Goal: Check status: Check status

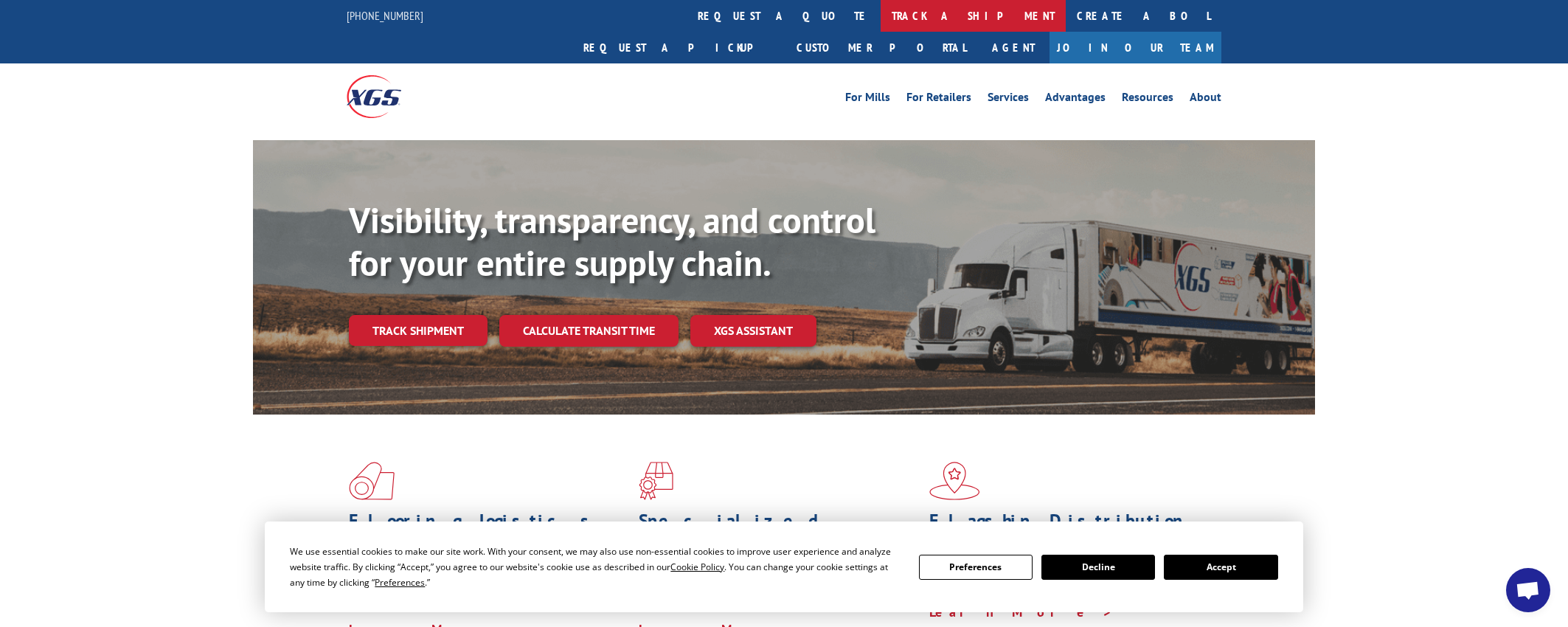
click at [880, 19] on link "track a shipment" at bounding box center [973, 15] width 185 height 32
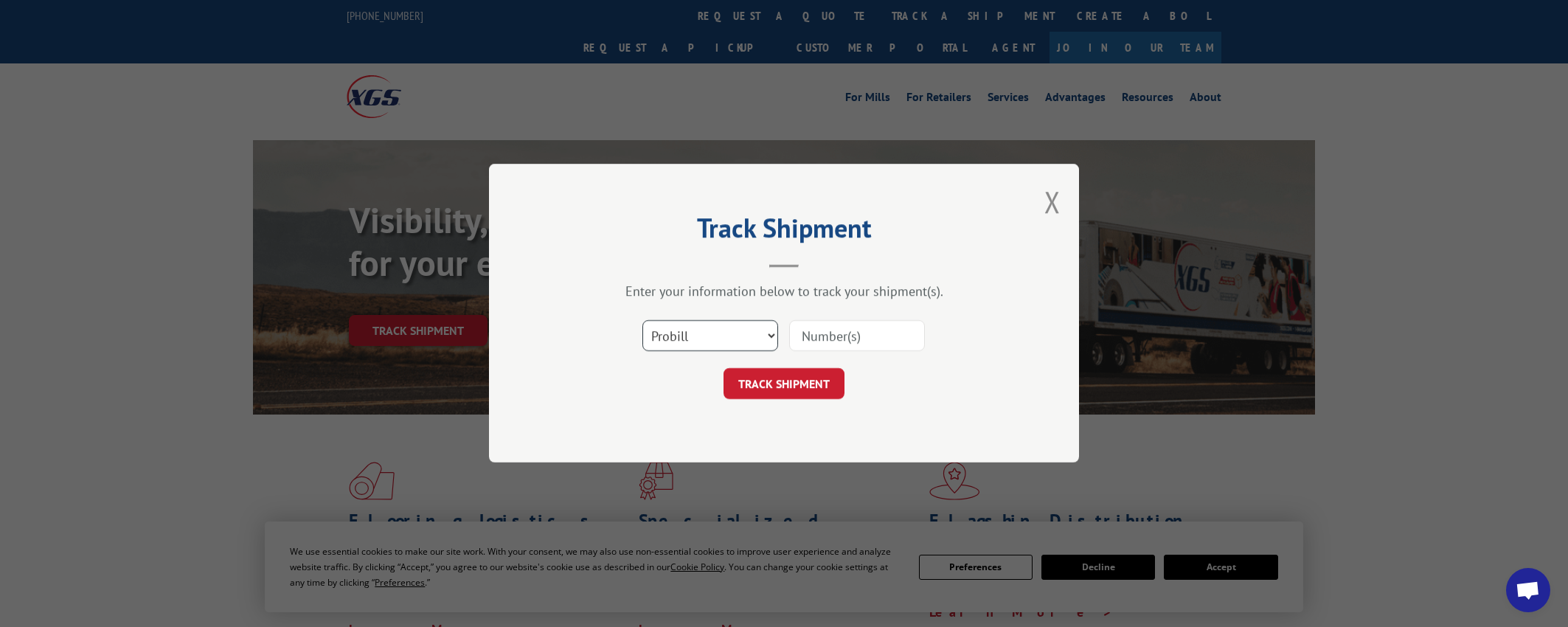
click at [725, 344] on select "Select category... Probill BOL PO" at bounding box center [710, 336] width 135 height 31
select select "bol"
click at [642, 320] on select "Select category... Probill BOL PO" at bounding box center [710, 336] width 135 height 31
click at [883, 340] on input at bounding box center [857, 336] width 135 height 31
type input "5999288"
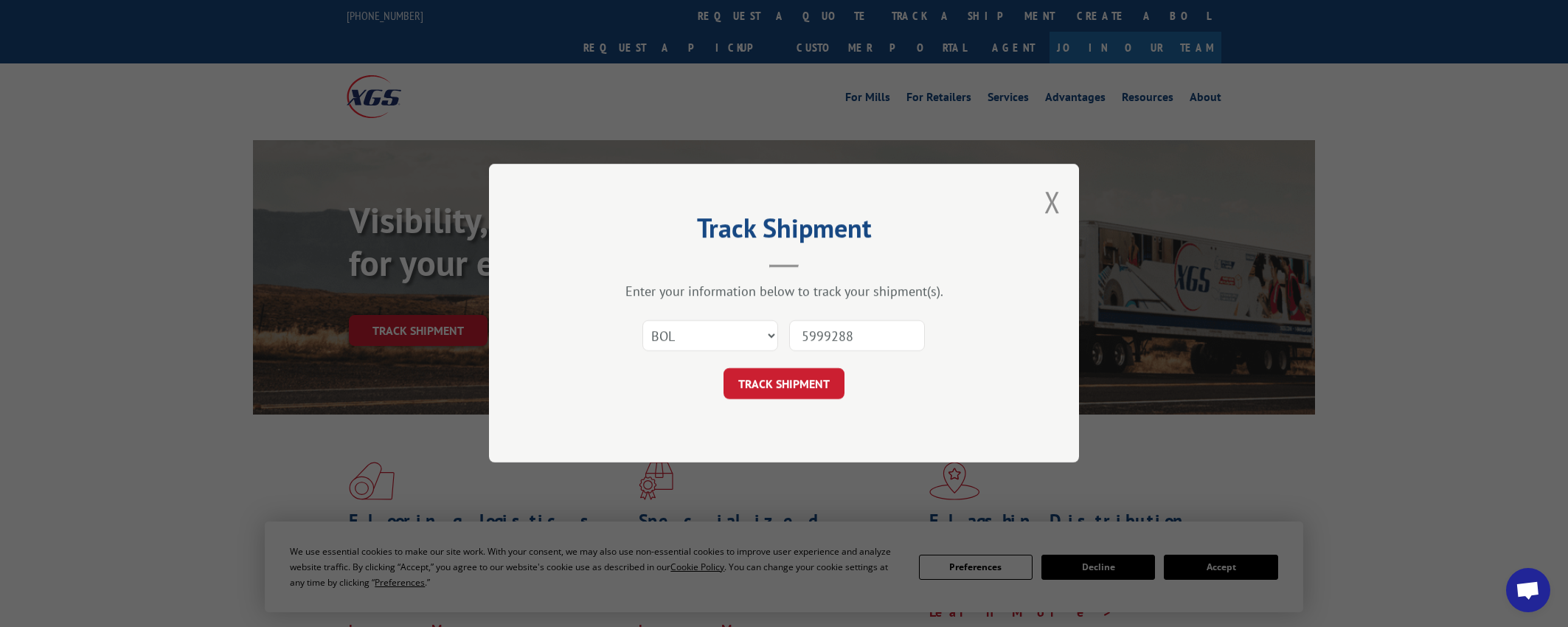
click button "TRACK SHIPMENT" at bounding box center [784, 384] width 121 height 31
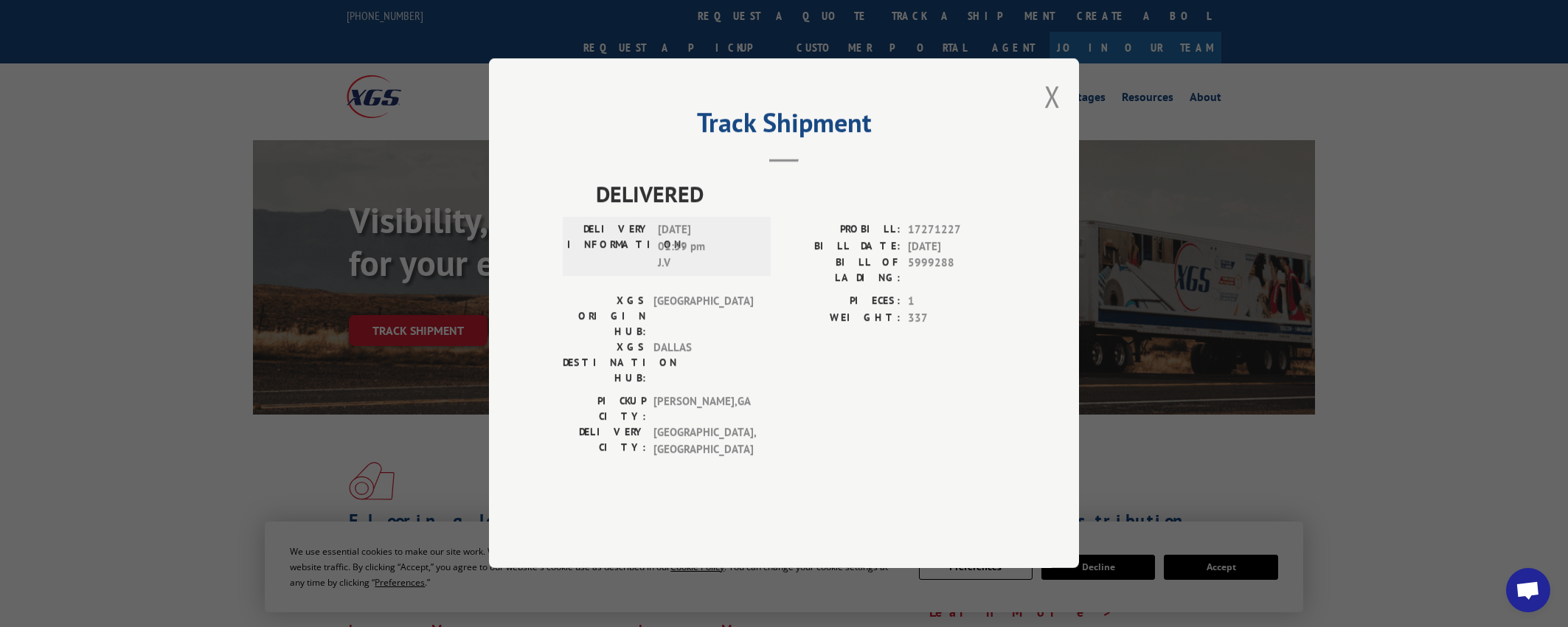
click at [387, 617] on div "Track Shipment DELIVERED DELIVERY INFORMATION: [DATE] 01:59 pm [PERSON_NAME]: 1…" at bounding box center [784, 313] width 1568 height 627
click at [1060, 147] on div "Track Shipment DELIVERED DELIVERY INFORMATION: [DATE] 01:59 pm [PERSON_NAME]: 1…" at bounding box center [784, 313] width 590 height 509
click at [1050, 116] on button "Close modal" at bounding box center [1052, 97] width 16 height 39
